Goal: Task Accomplishment & Management: Manage account settings

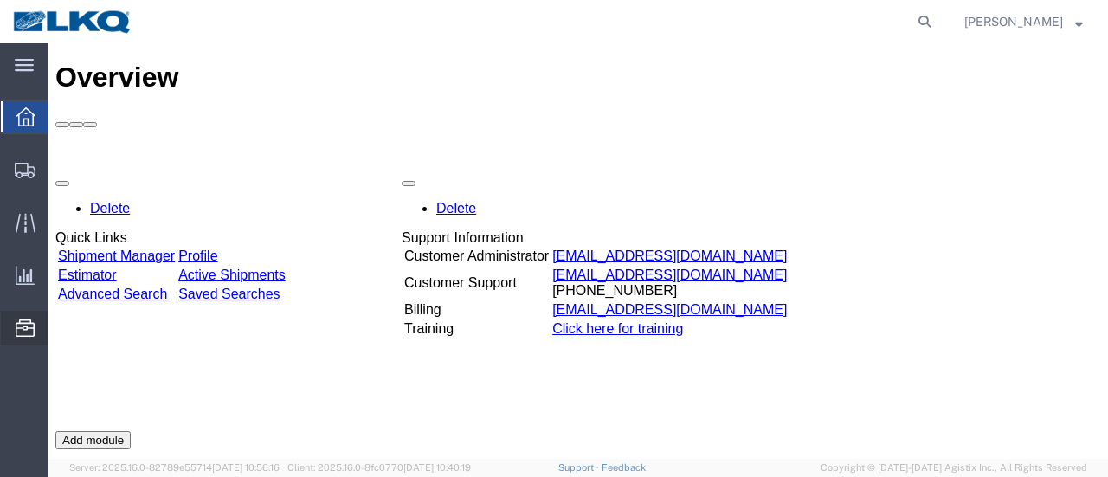
click at [0, 0] on span "Location Appointment" at bounding box center [0, 0] width 0 height 0
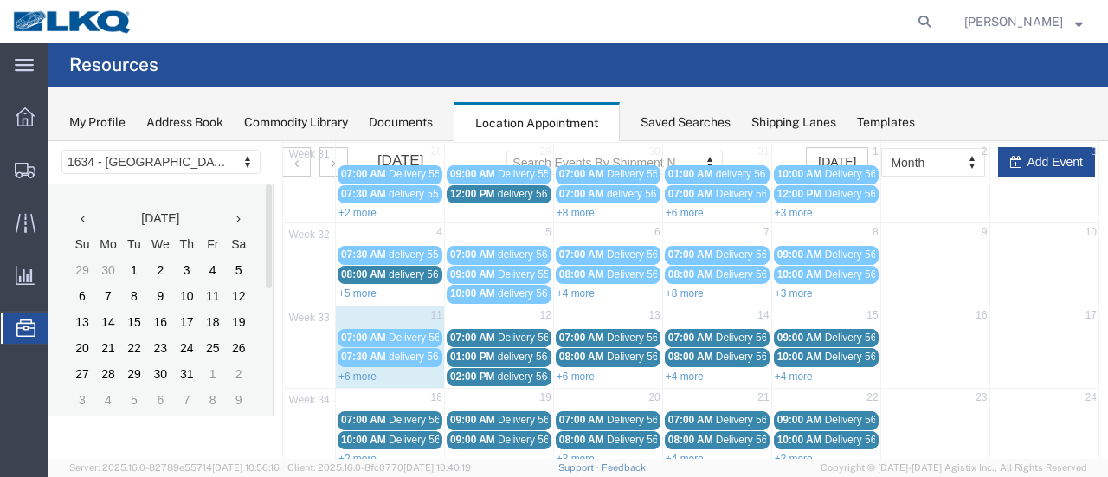
scroll to position [173, 0]
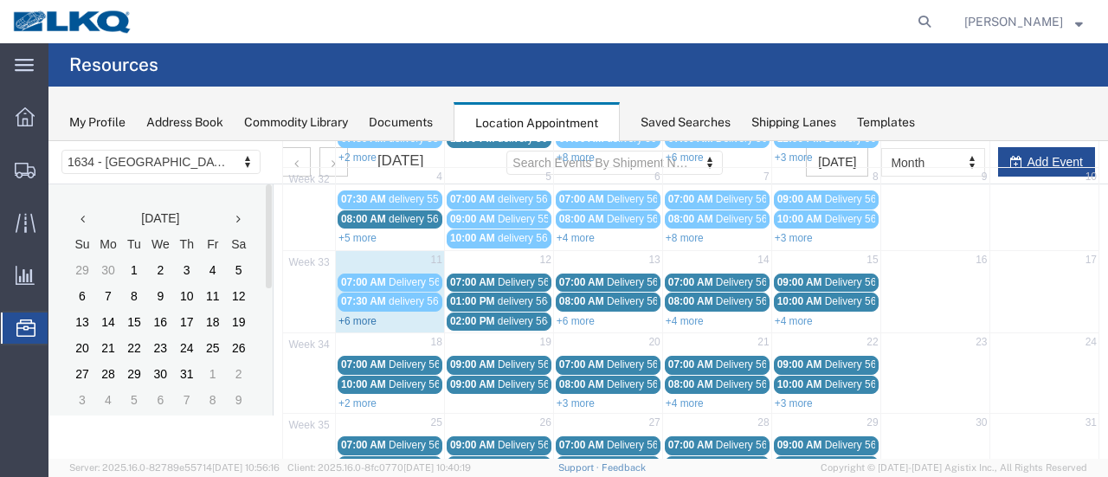
click at [355, 315] on link "+6 more" at bounding box center [358, 321] width 38 height 12
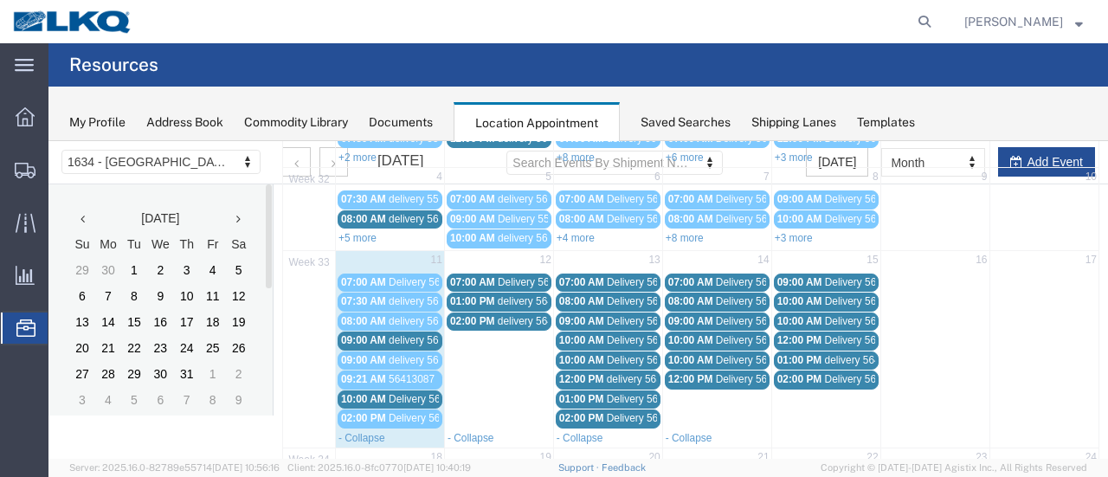
click at [414, 393] on span "Delivery 56097563" at bounding box center [432, 399] width 86 height 12
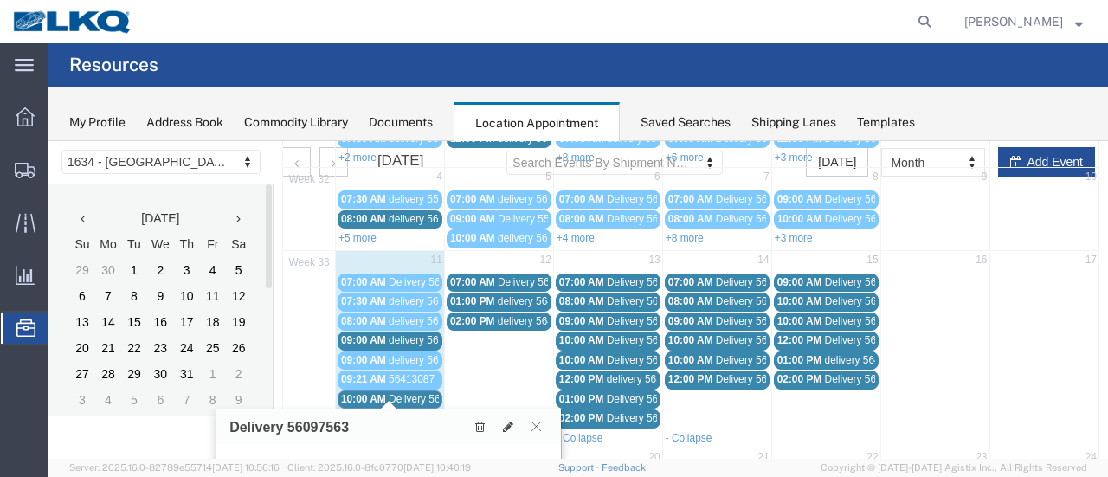
scroll to position [260, 0]
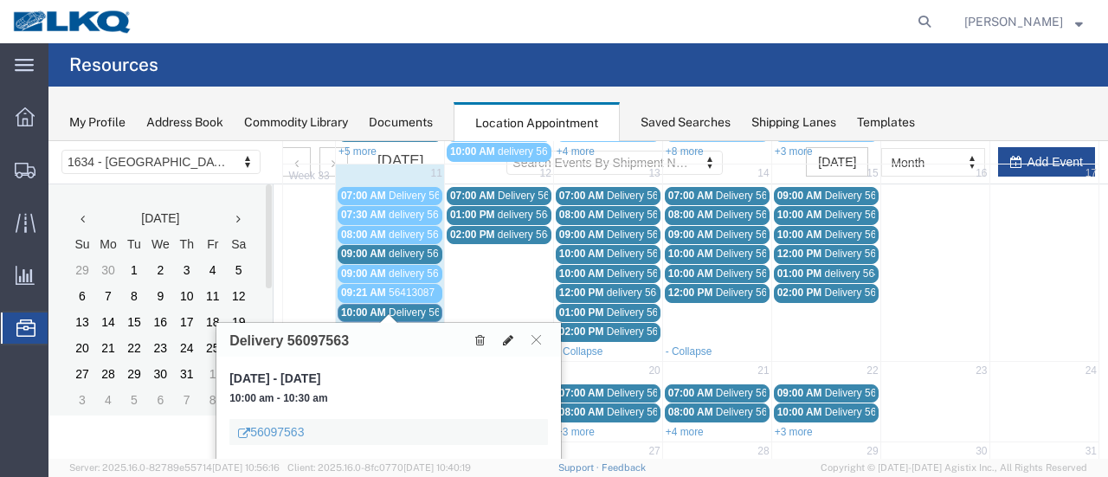
click at [508, 337] on icon at bounding box center [508, 340] width 10 height 12
select select "1"
select select
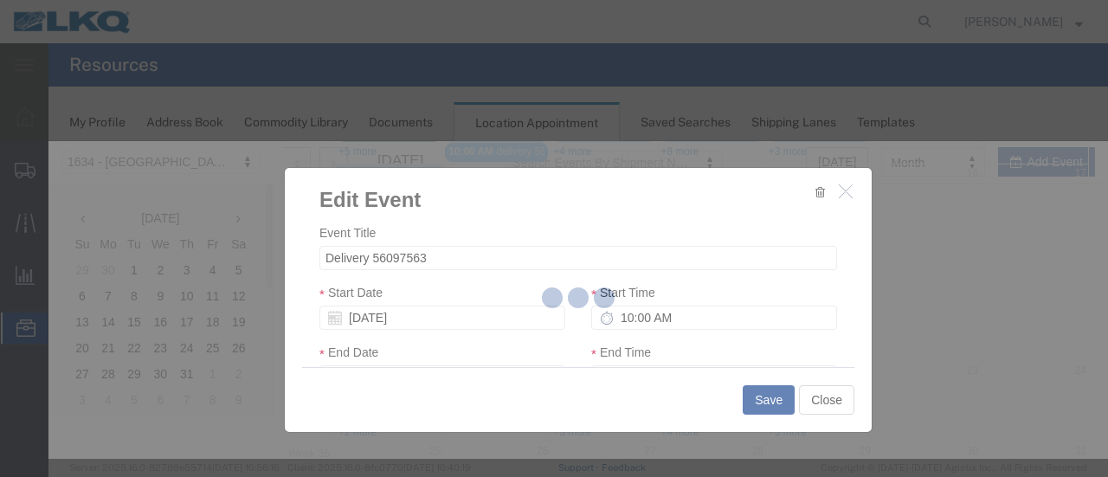
select select
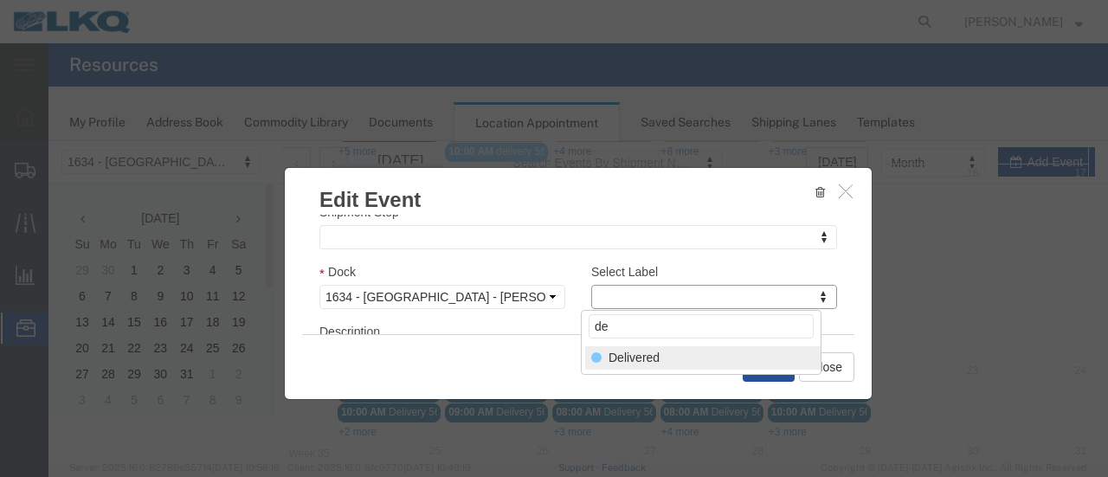
type input "de"
select select "40"
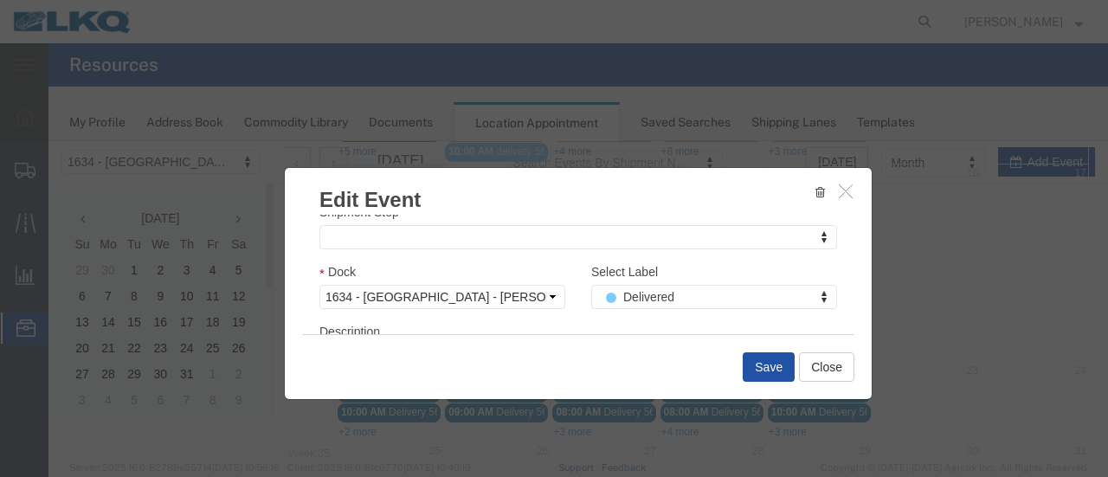
click at [762, 363] on button "Save" at bounding box center [769, 366] width 52 height 29
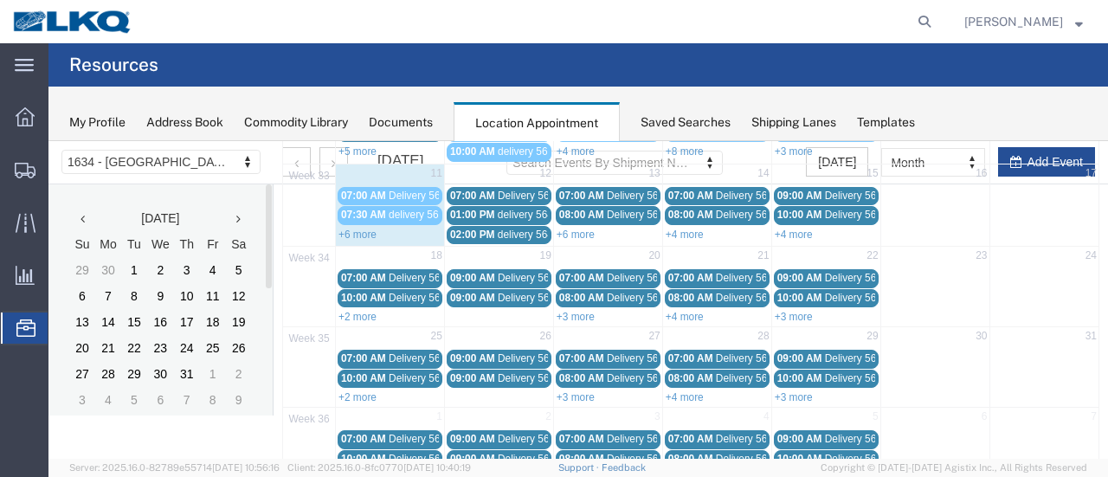
scroll to position [111, 0]
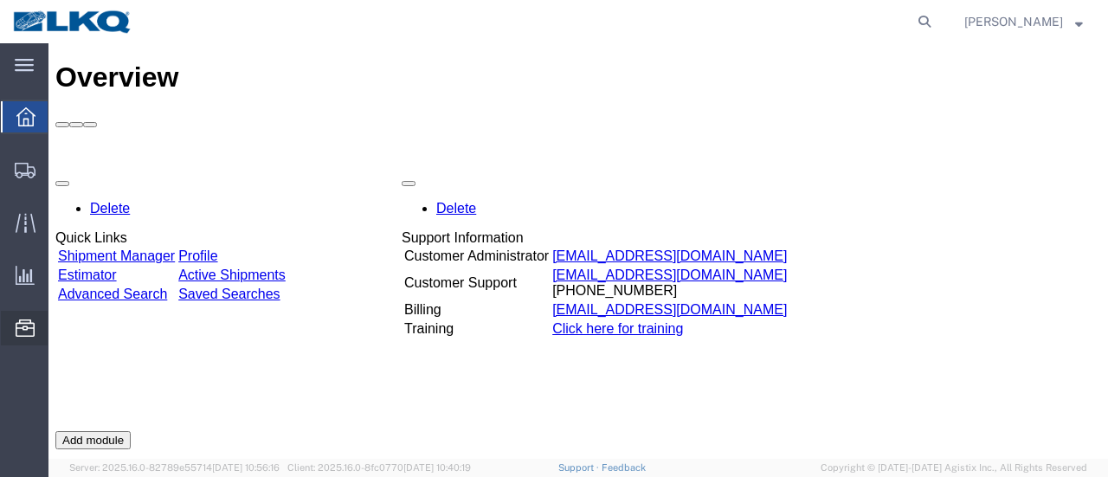
click at [0, 0] on span "Location Appointment" at bounding box center [0, 0] width 0 height 0
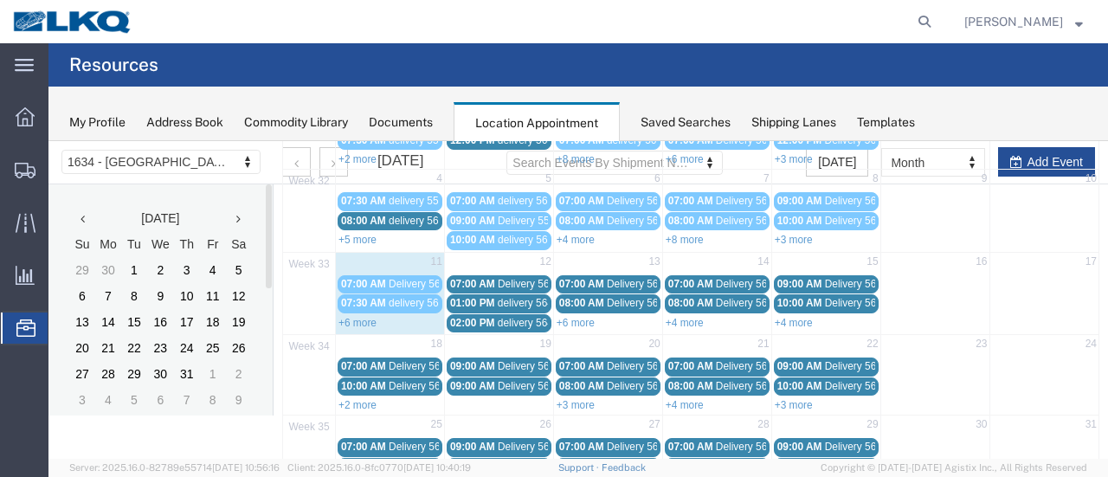
scroll to position [173, 0]
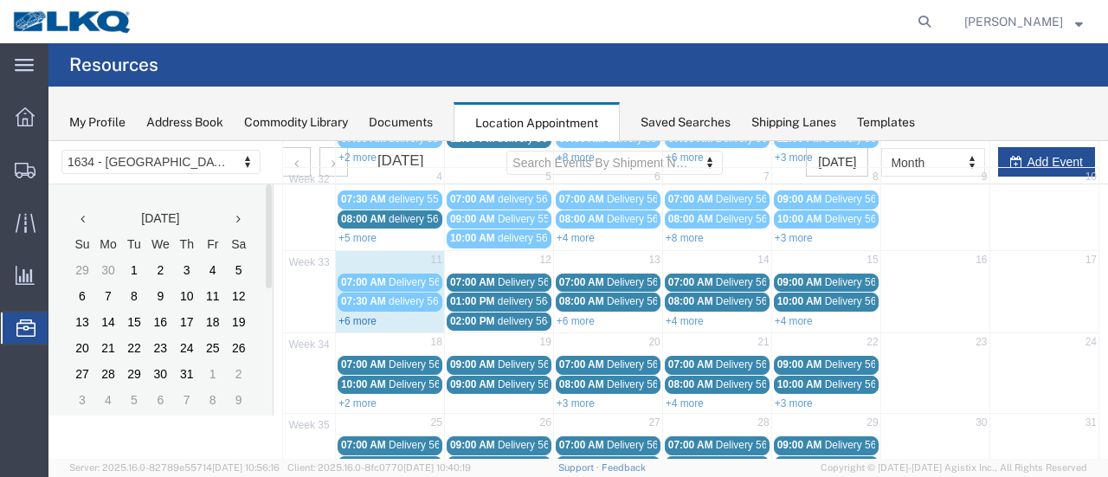
click at [353, 315] on link "+6 more" at bounding box center [358, 321] width 38 height 12
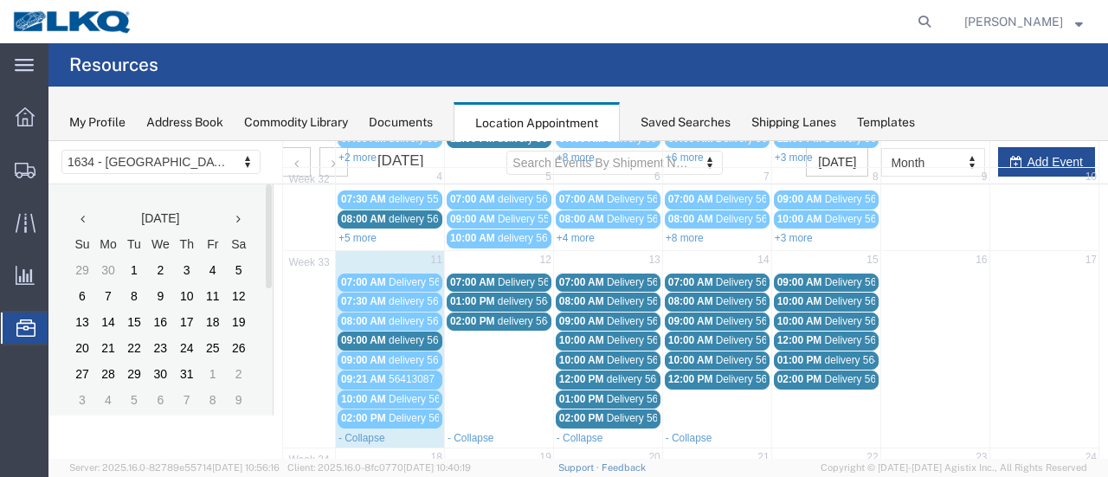
click at [416, 336] on span "delivery 56389845" at bounding box center [431, 340] width 84 height 12
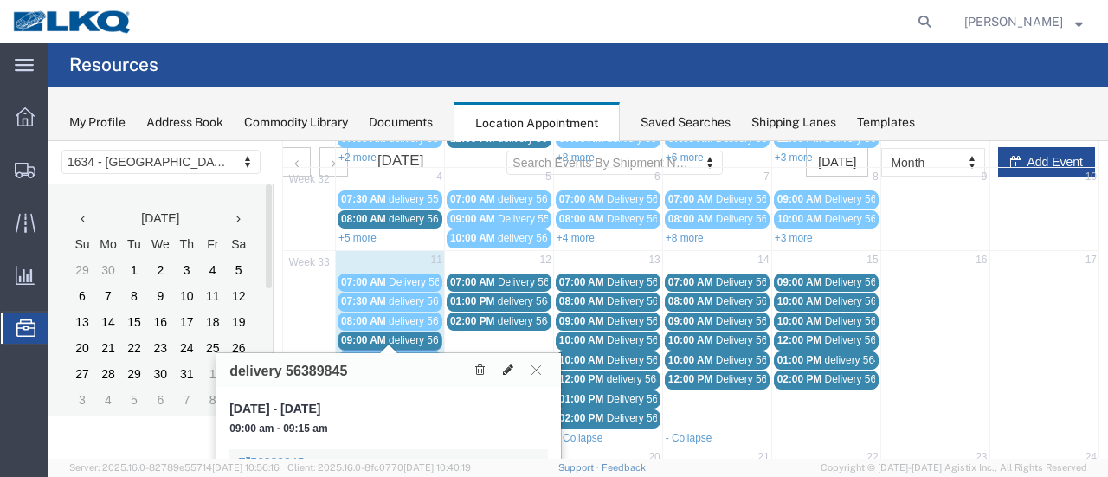
click at [508, 364] on icon at bounding box center [508, 370] width 10 height 12
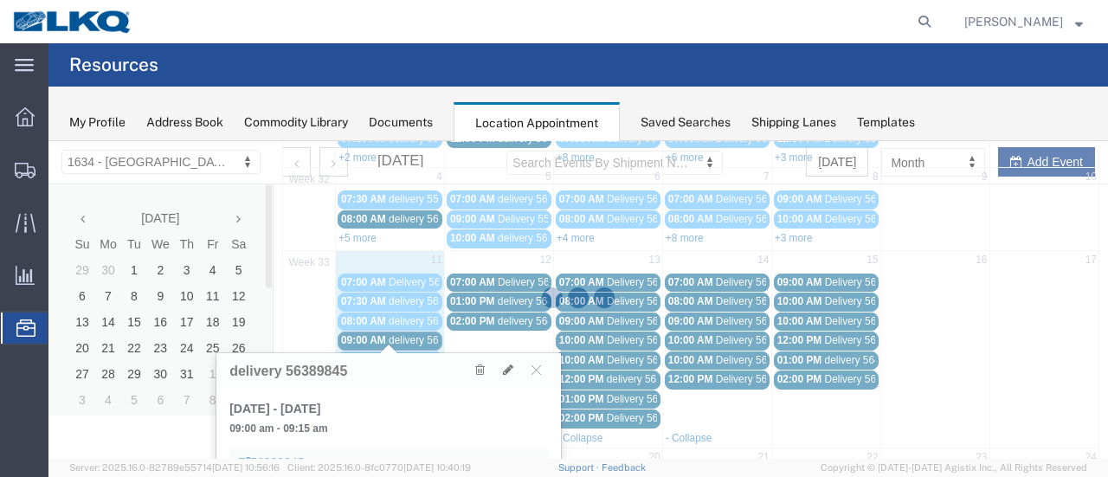
select select "1"
select select
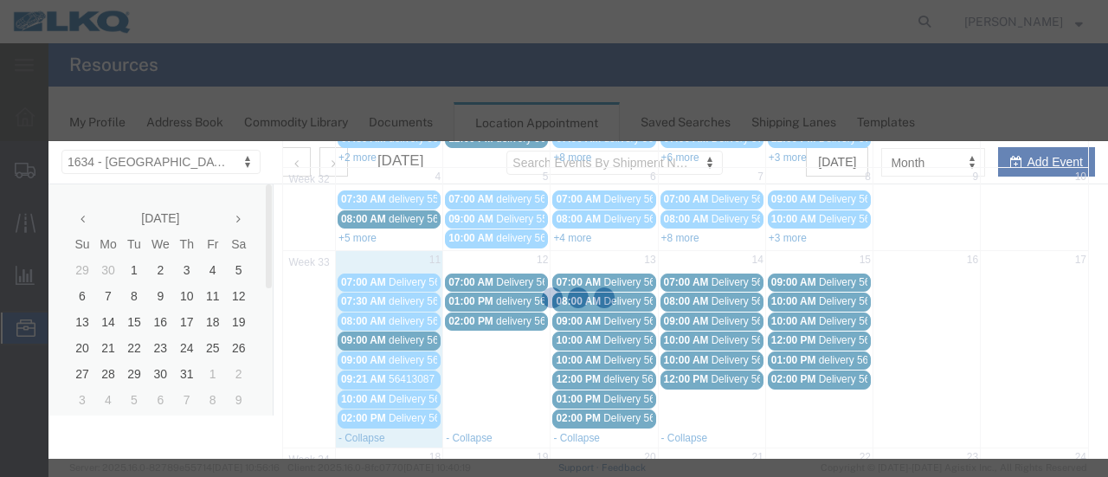
select select
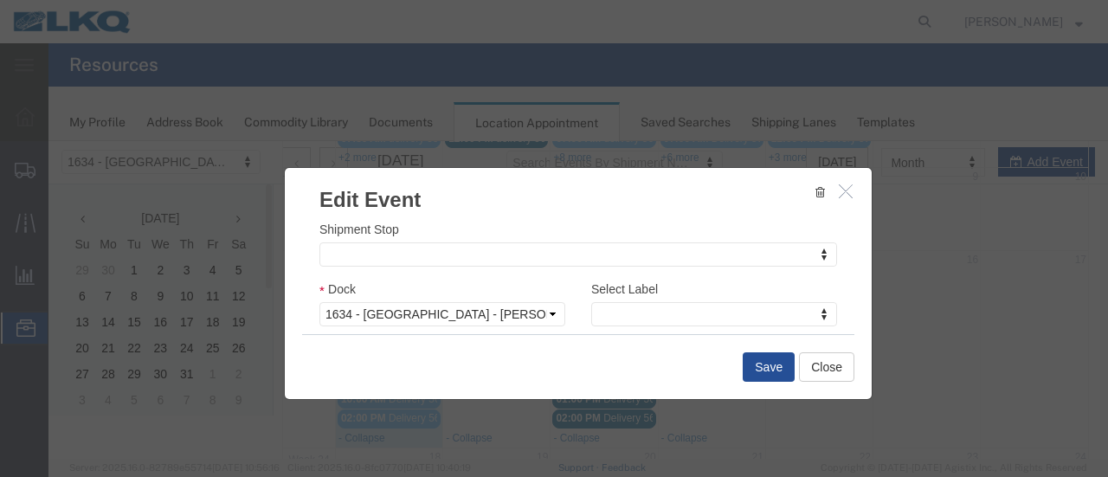
scroll to position [260, 0]
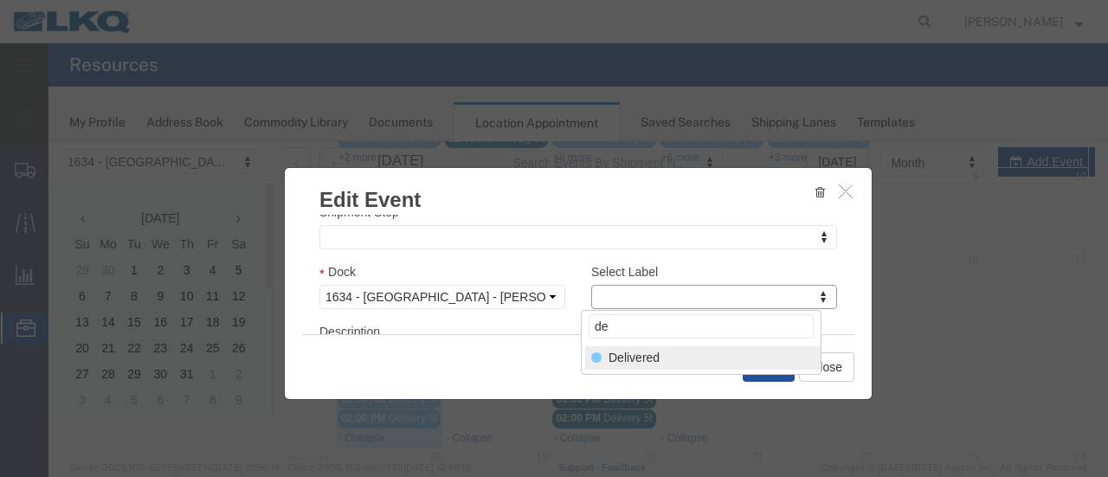
type input "de"
select select "40"
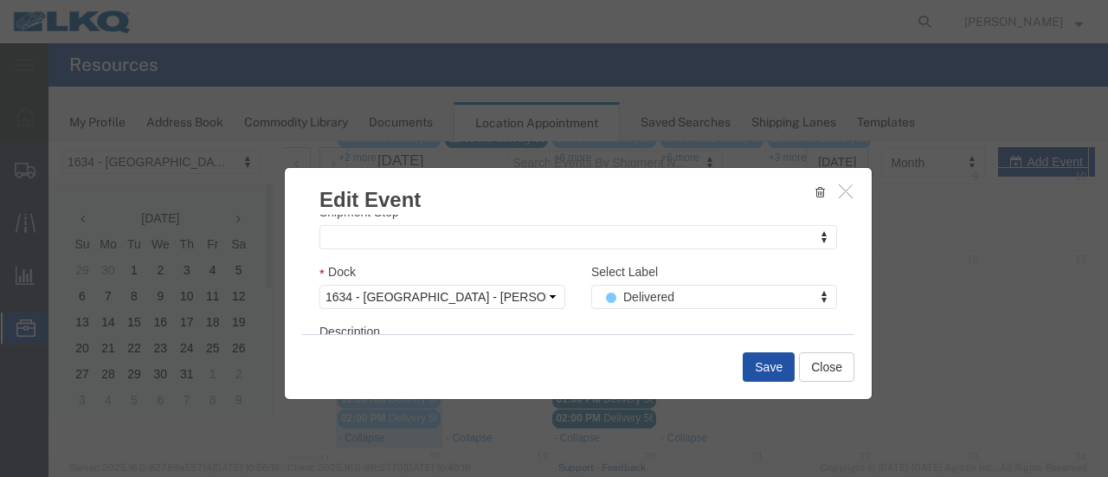
click at [760, 365] on button "Save" at bounding box center [769, 366] width 52 height 29
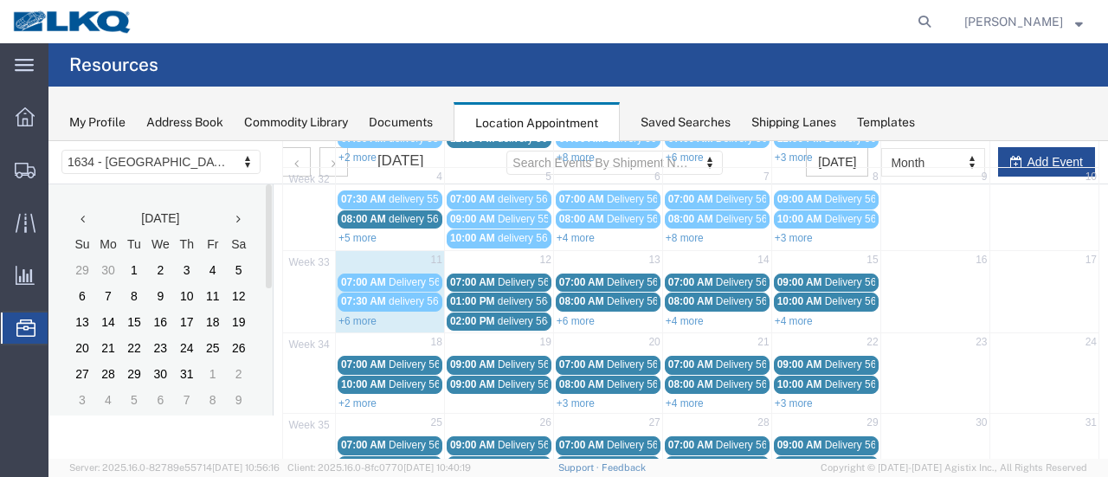
scroll to position [111, 0]
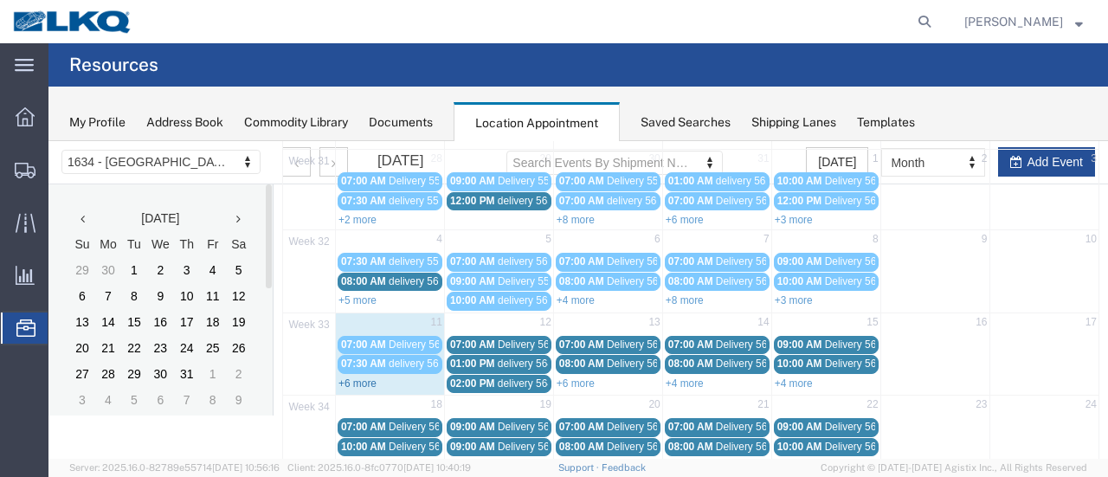
click at [353, 378] on link "+6 more" at bounding box center [358, 384] width 38 height 12
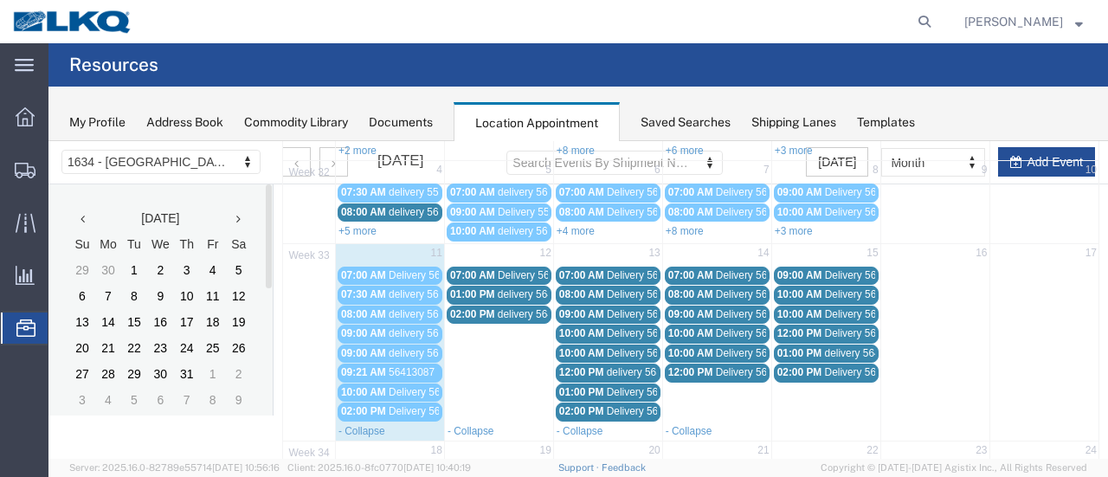
scroll to position [197, 0]
